Goal: Task Accomplishment & Management: Use online tool/utility

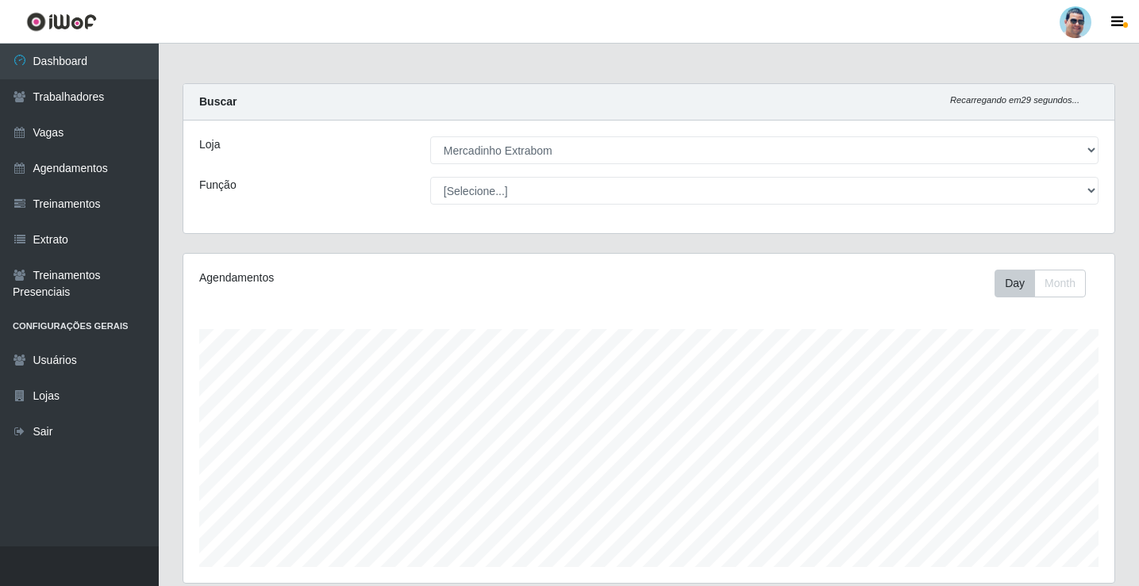
select select "175"
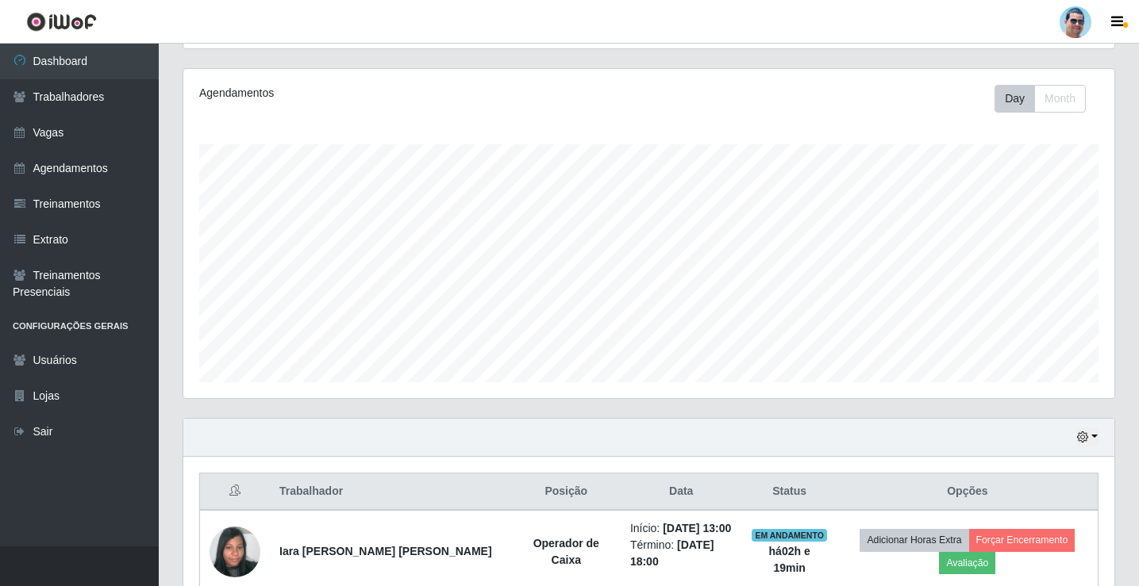
scroll to position [329, 931]
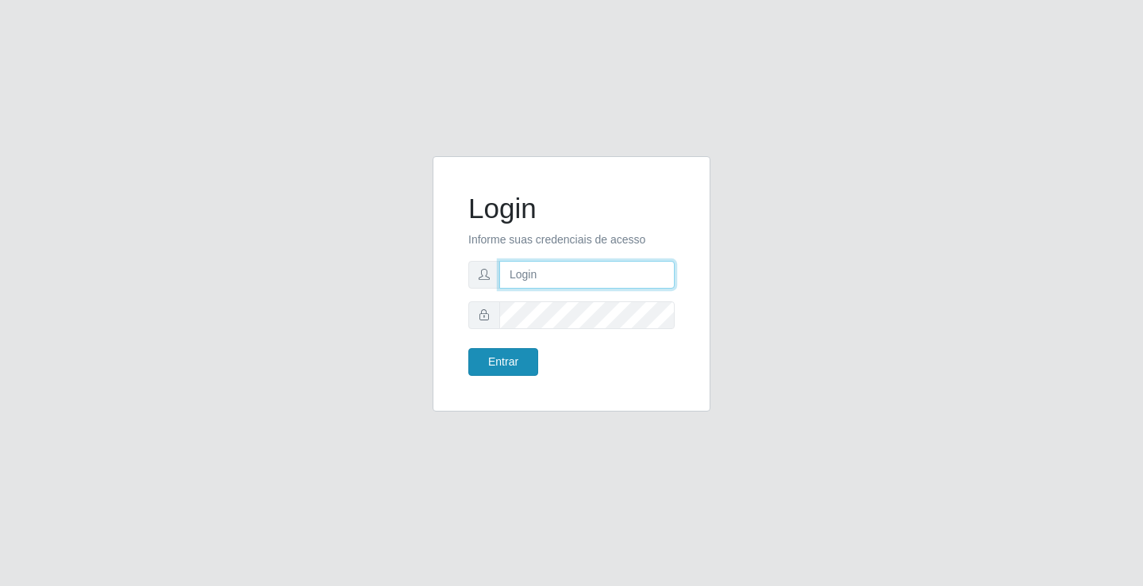
type input "[EMAIL_ADDRESS][DOMAIN_NAME]"
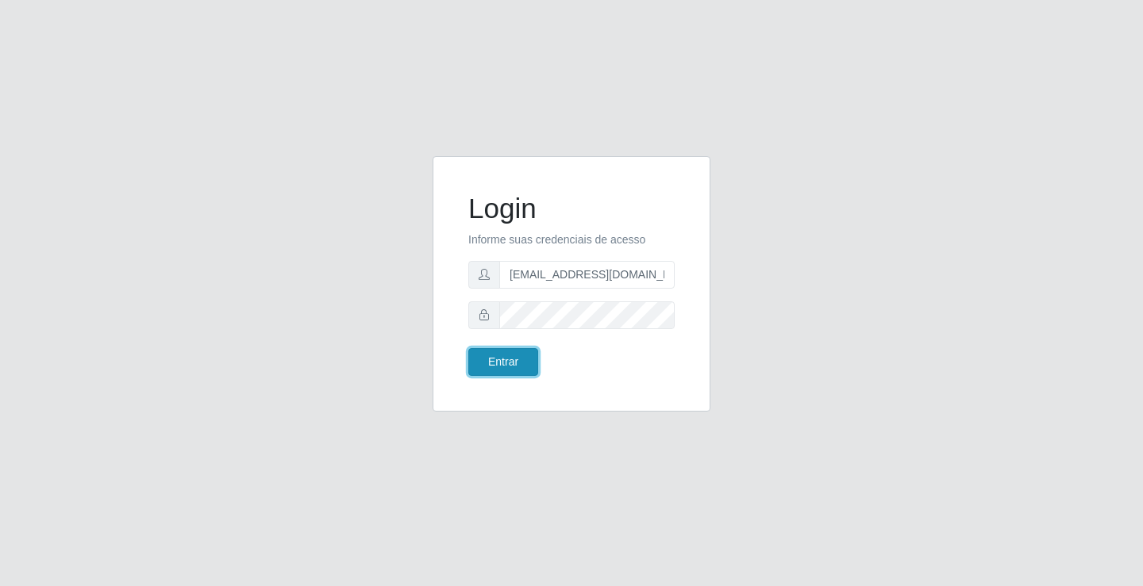
click at [521, 355] on button "Entrar" at bounding box center [503, 362] width 70 height 28
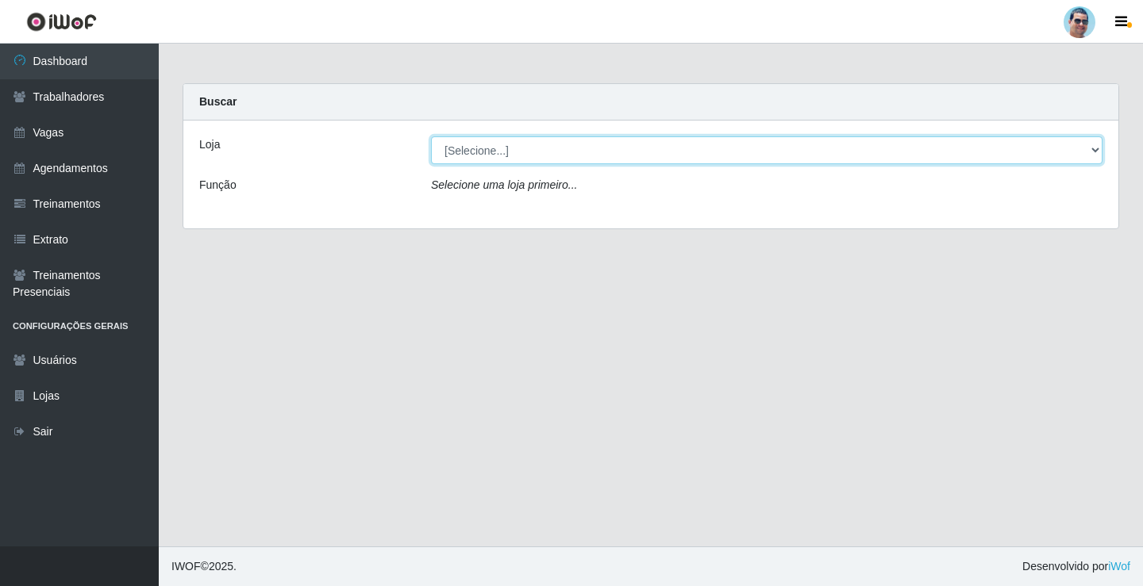
click at [543, 148] on select "[Selecione...] Mercadinho Extrabom" at bounding box center [766, 150] width 671 height 28
select select "175"
click at [431, 136] on select "[Selecione...] Mercadinho Extrabom" at bounding box center [766, 150] width 671 height 28
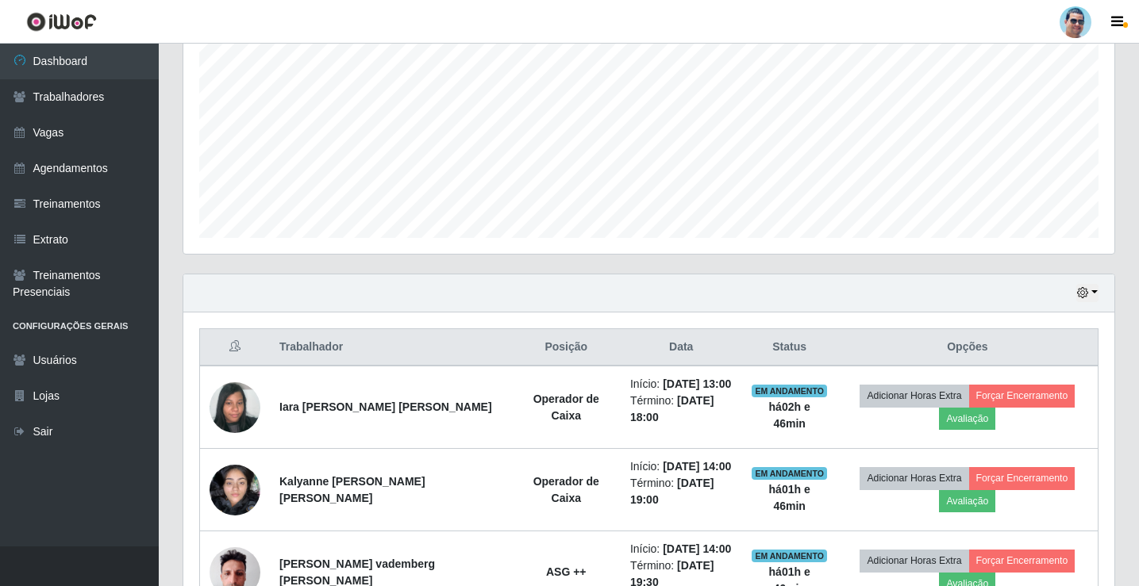
scroll to position [397, 0]
